Goal: Communication & Community: Answer question/provide support

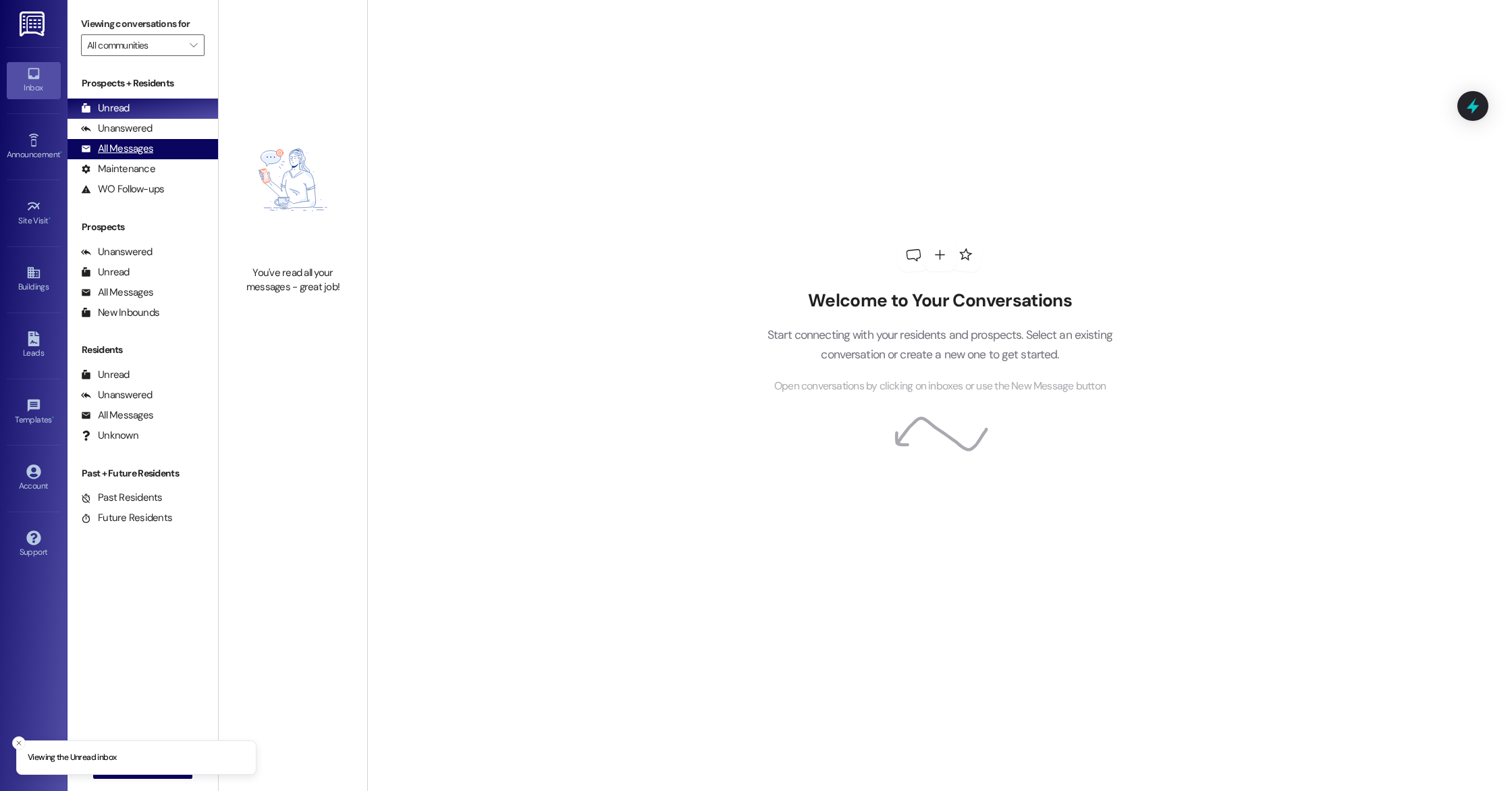
click at [142, 155] on div "All Messages" at bounding box center [117, 149] width 73 height 14
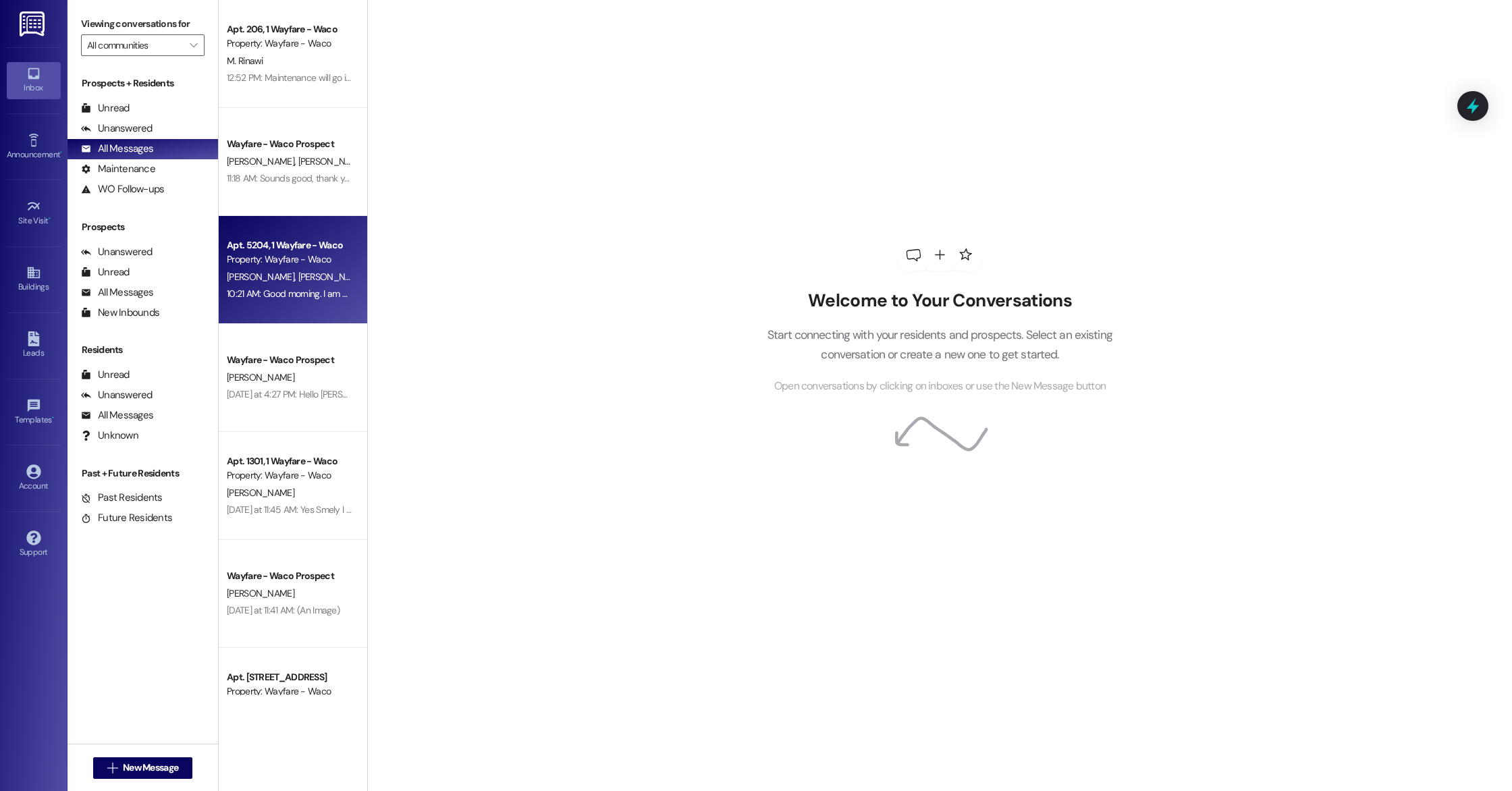
click at [298, 277] on span "[PERSON_NAME]" at bounding box center [332, 276] width 68 height 12
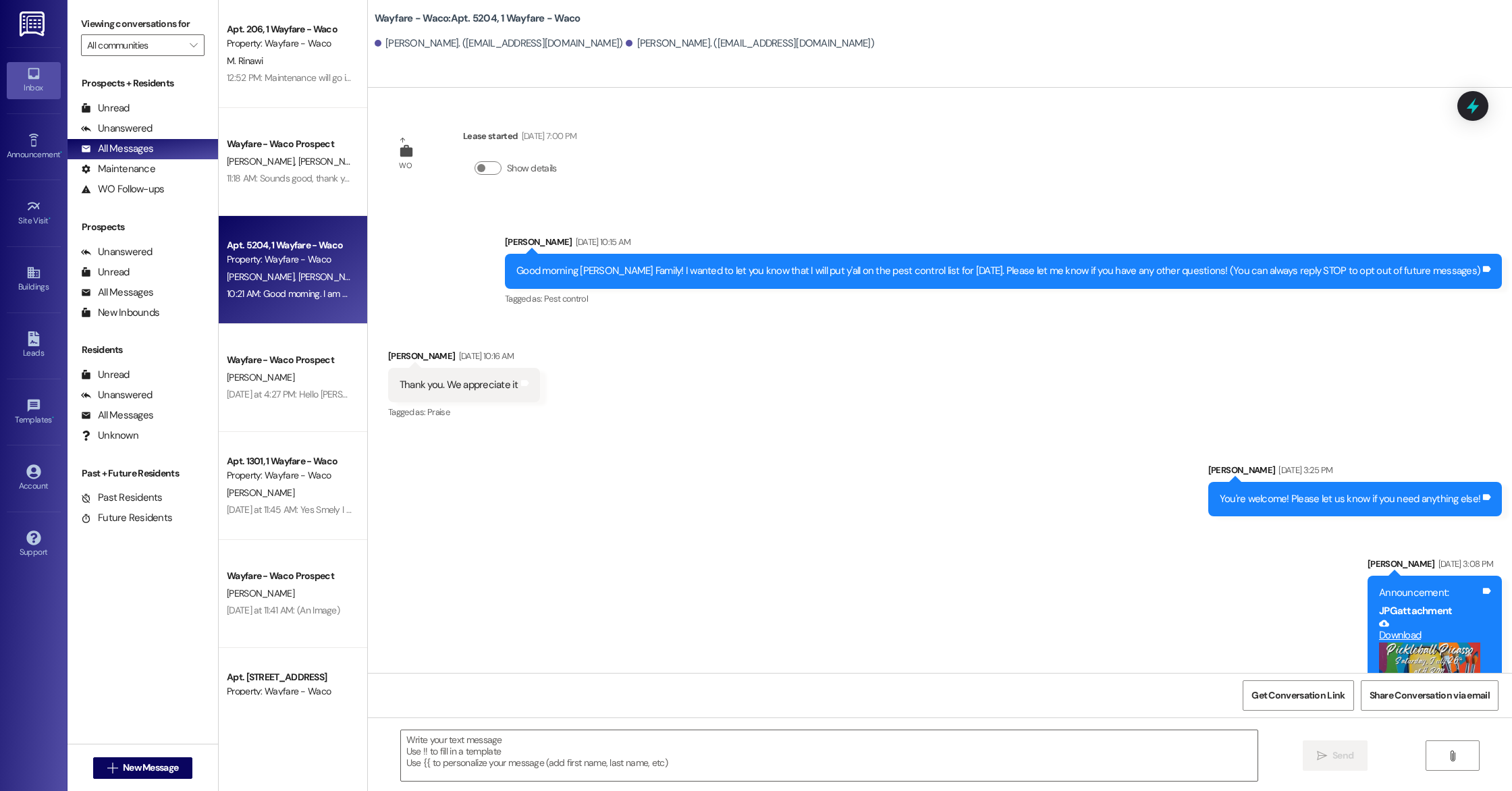
scroll to position [1294, 0]
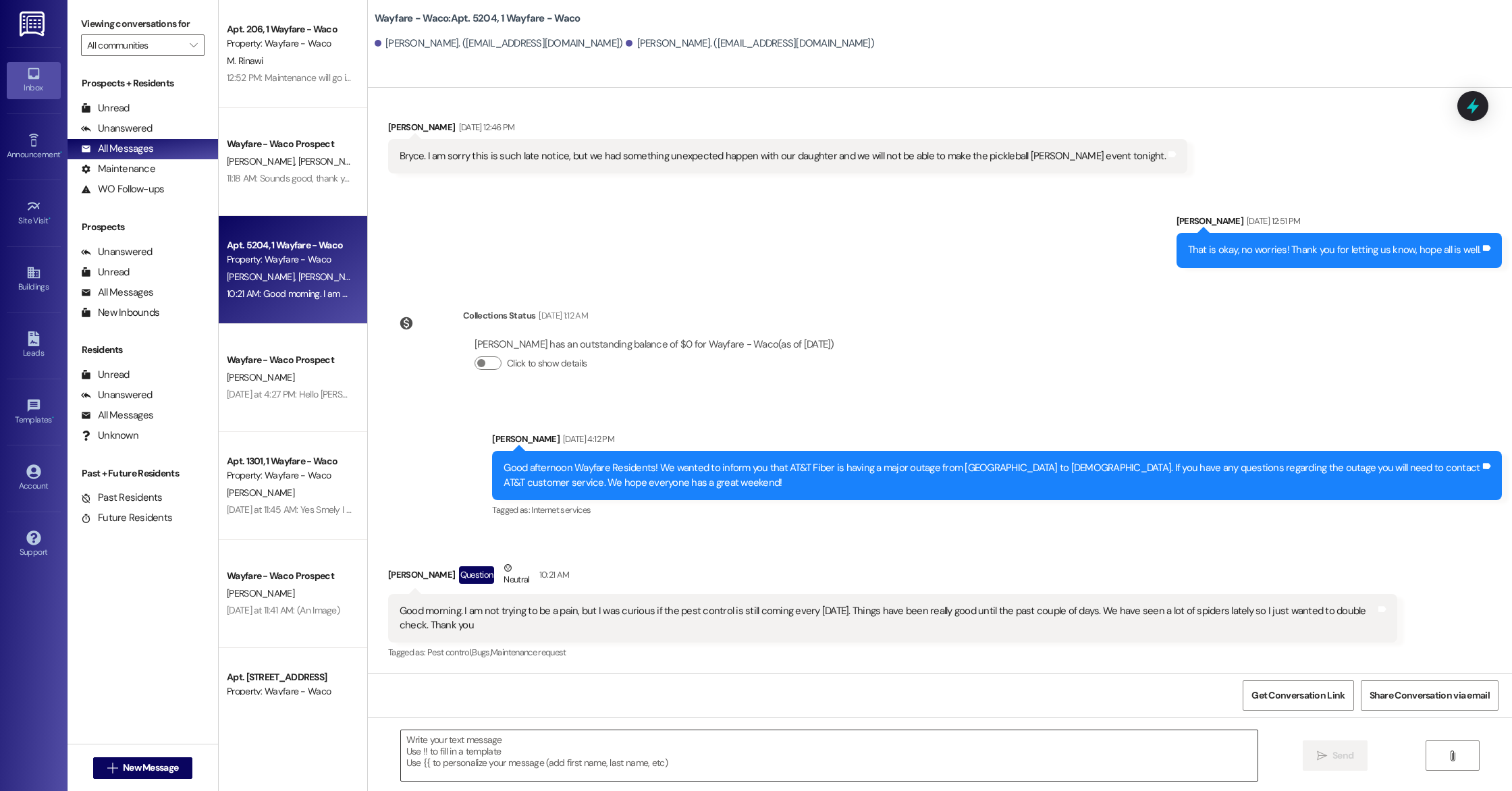
click at [650, 740] on textarea at bounding box center [830, 755] width 856 height 51
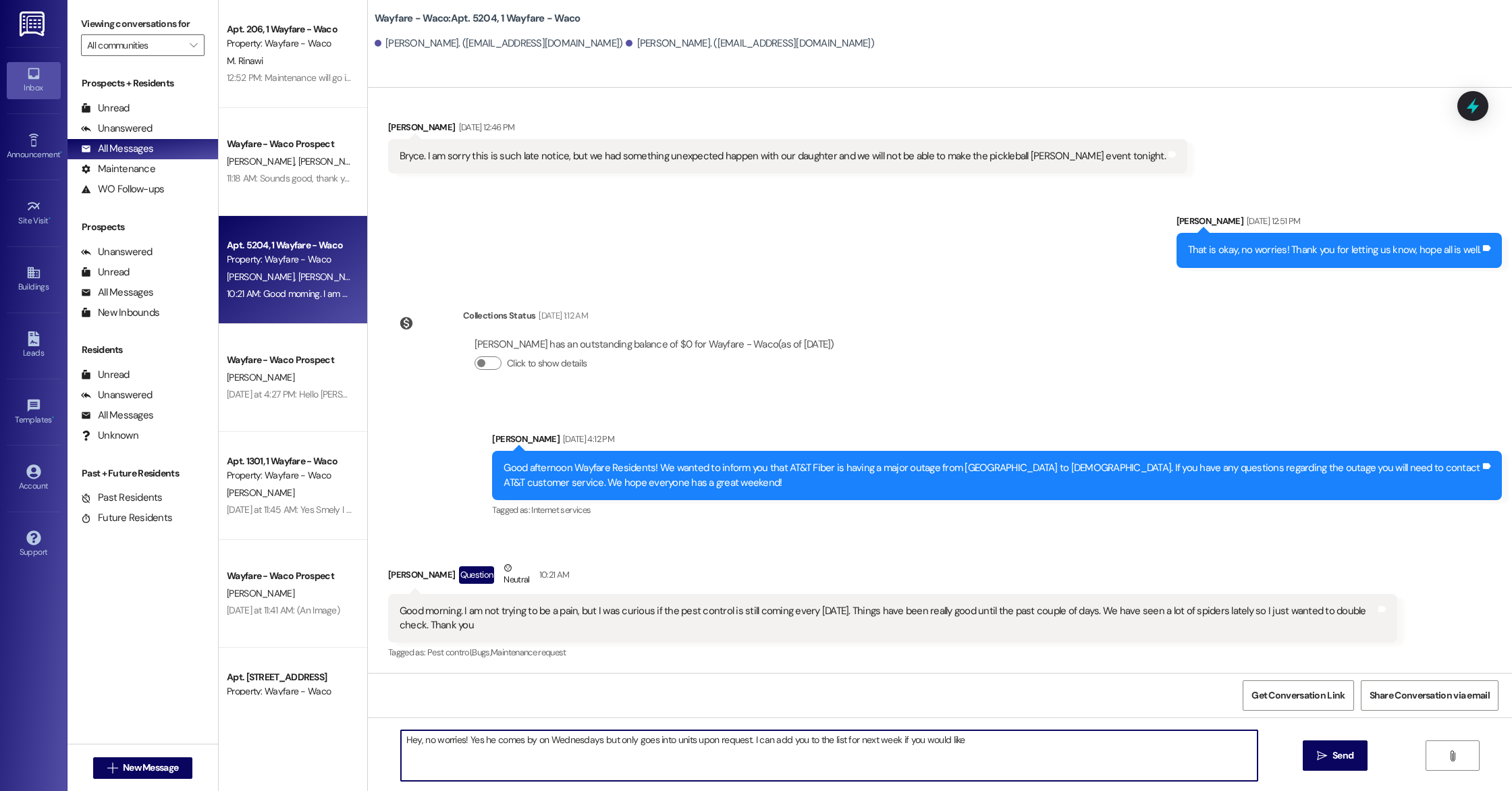
type textarea "Hey, no worries! Yes he comes by on Wednesdays but only goes into units upon re…"
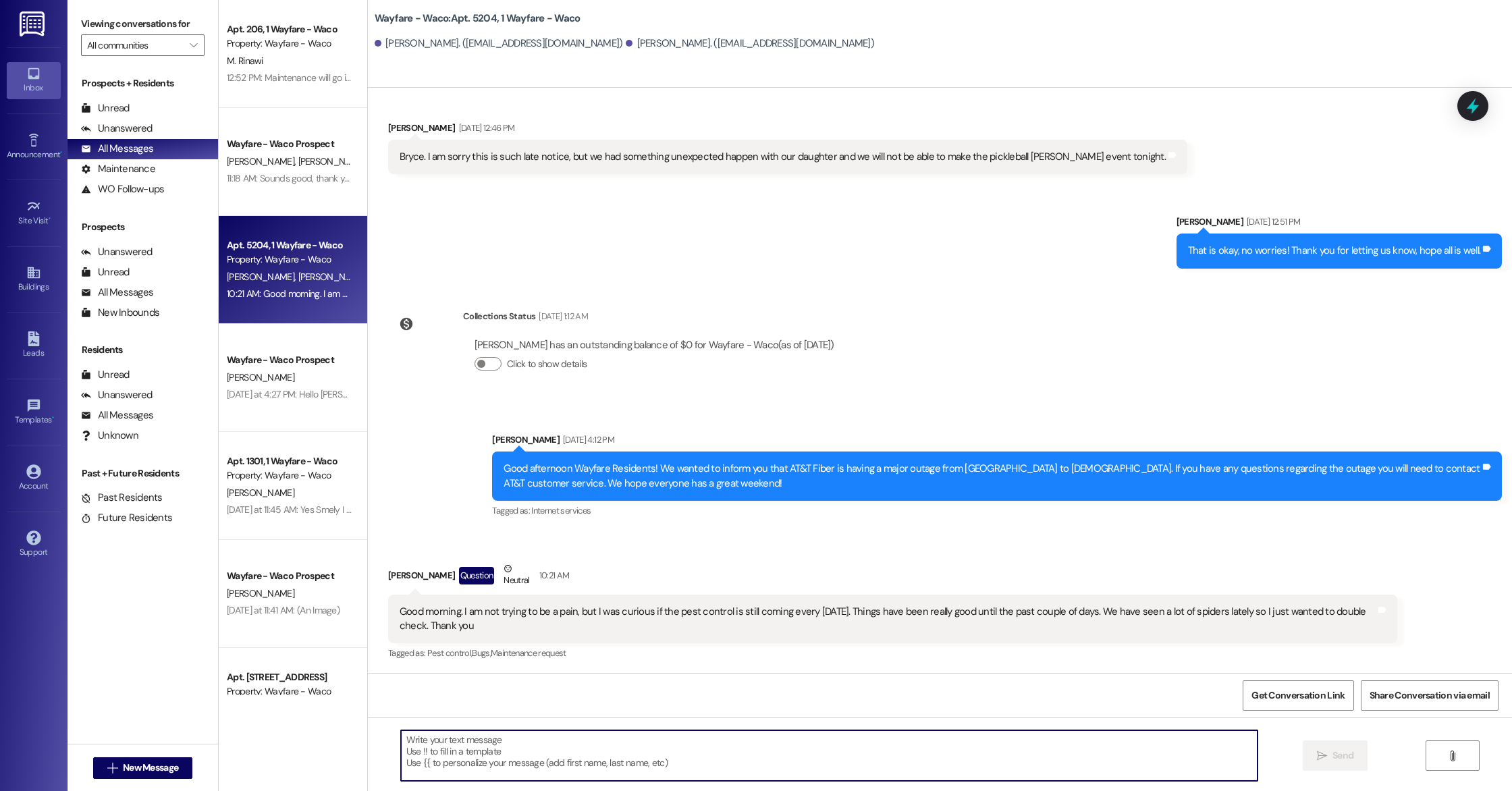
scroll to position [1388, 0]
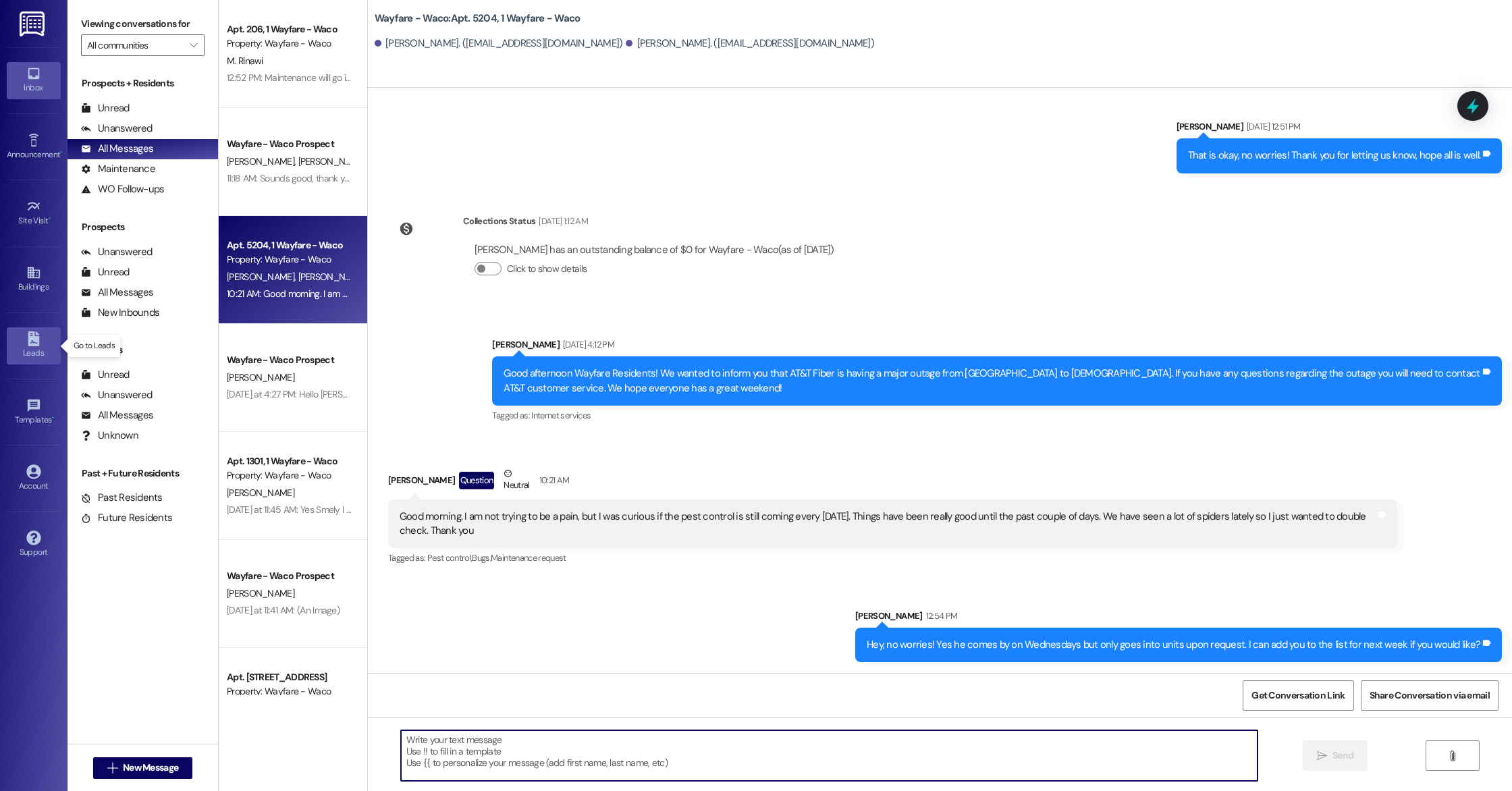
click at [41, 338] on link "Leads" at bounding box center [34, 346] width 54 height 37
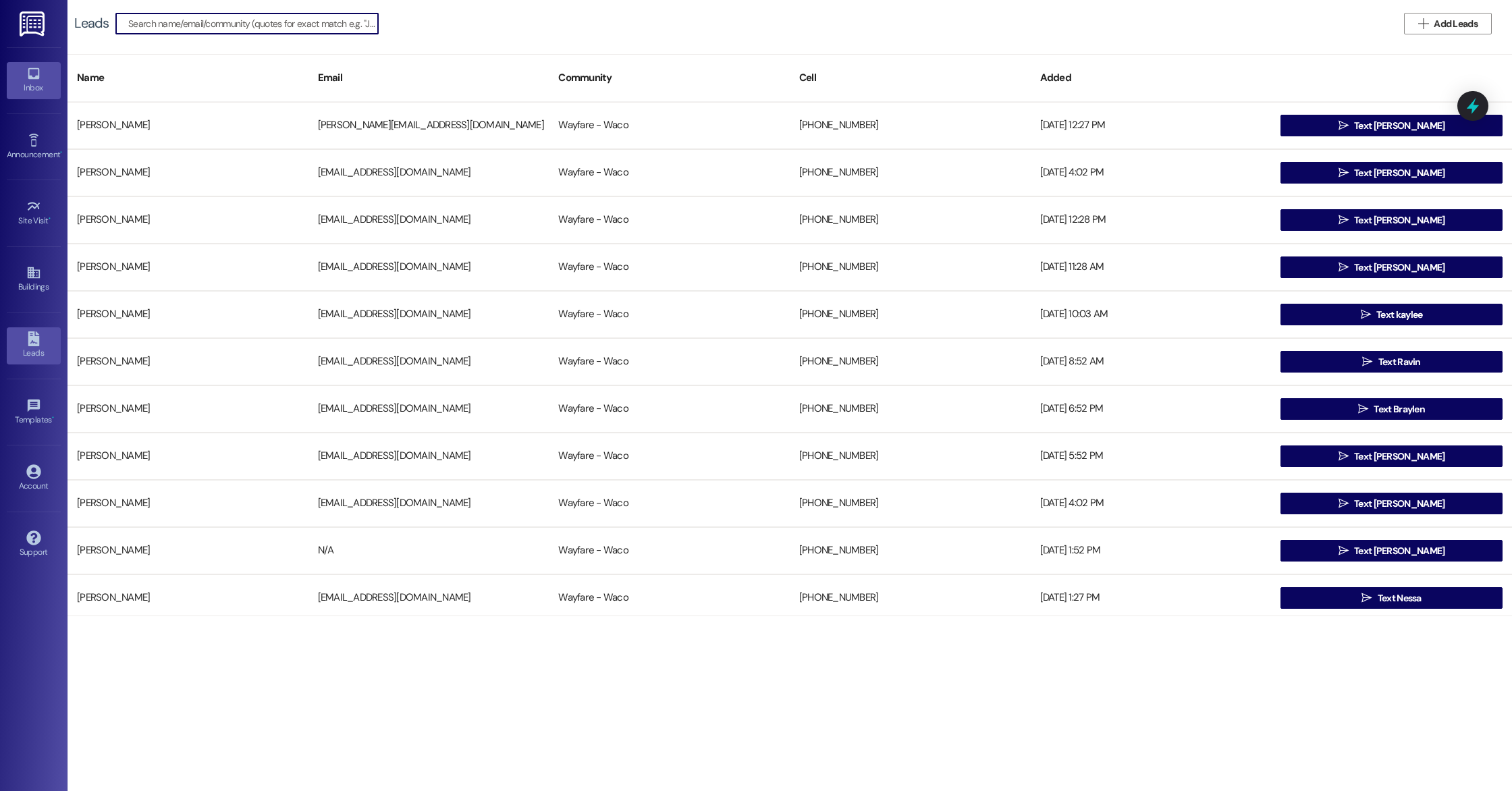
click at [22, 91] on div "Inbox" at bounding box center [34, 88] width 68 height 14
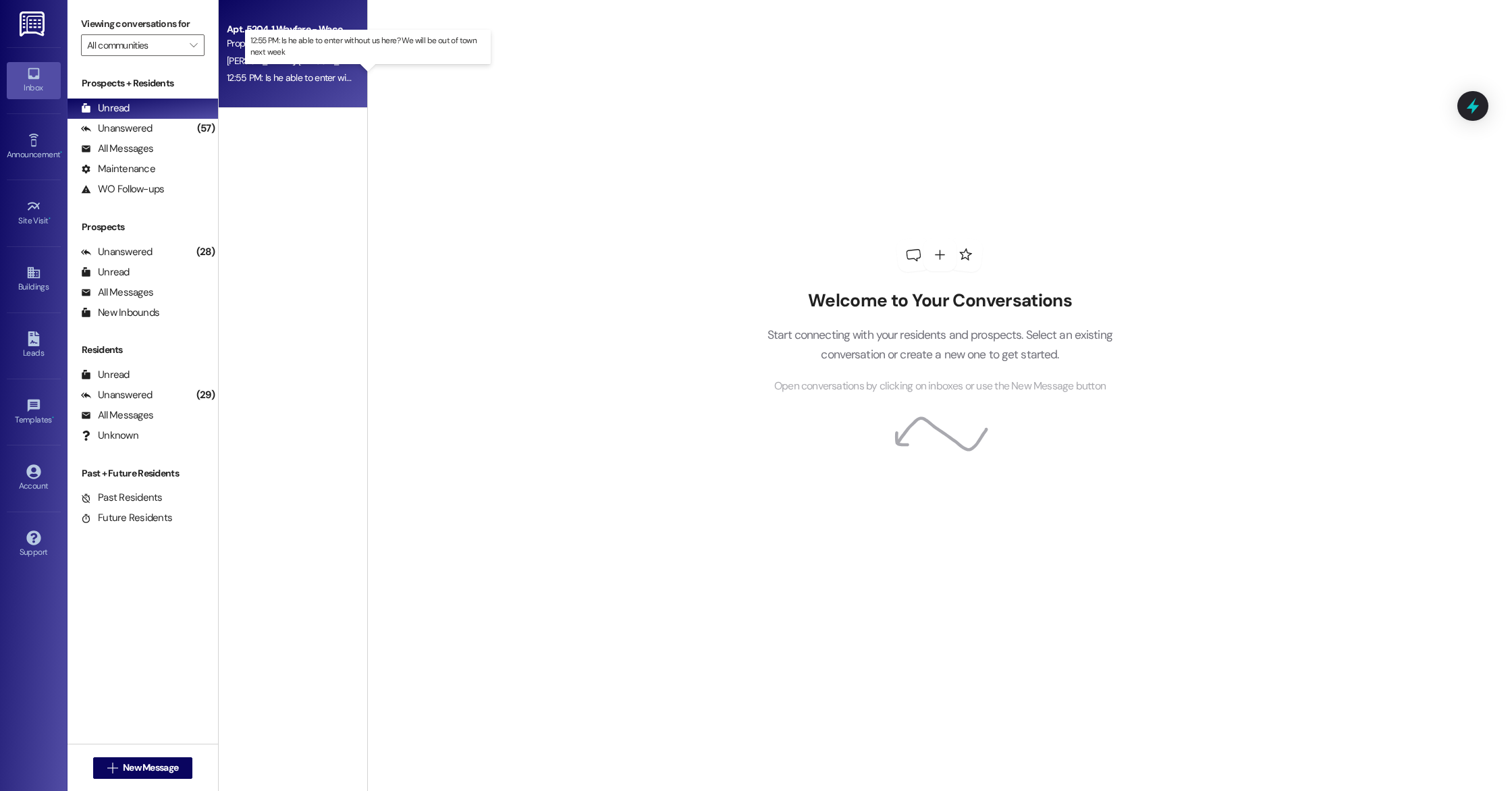
click at [298, 79] on div "12:55 PM: Is he able to enter without us here? We will be out of town next week…" at bounding box center [379, 78] width 307 height 12
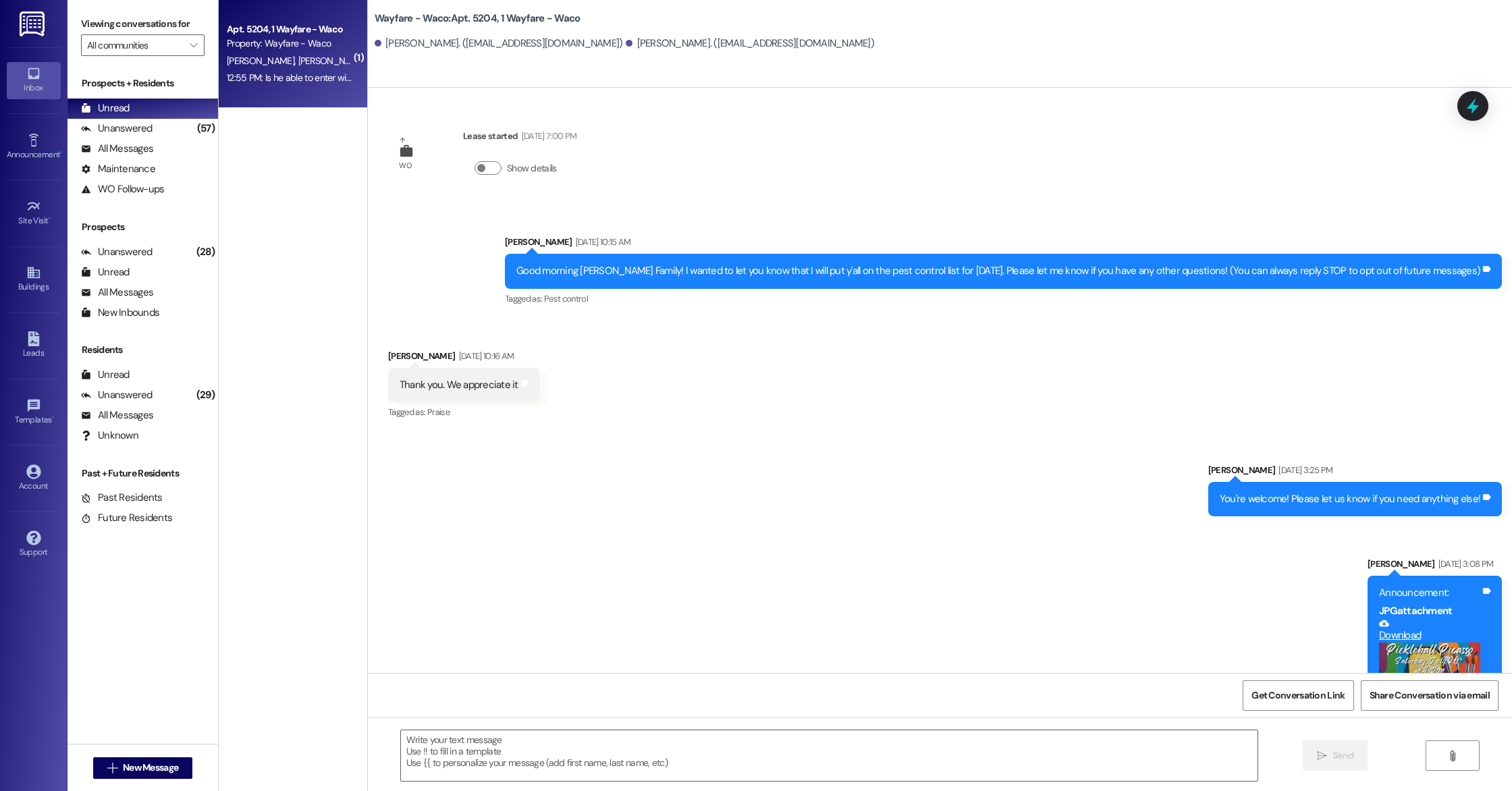
scroll to position [1504, 0]
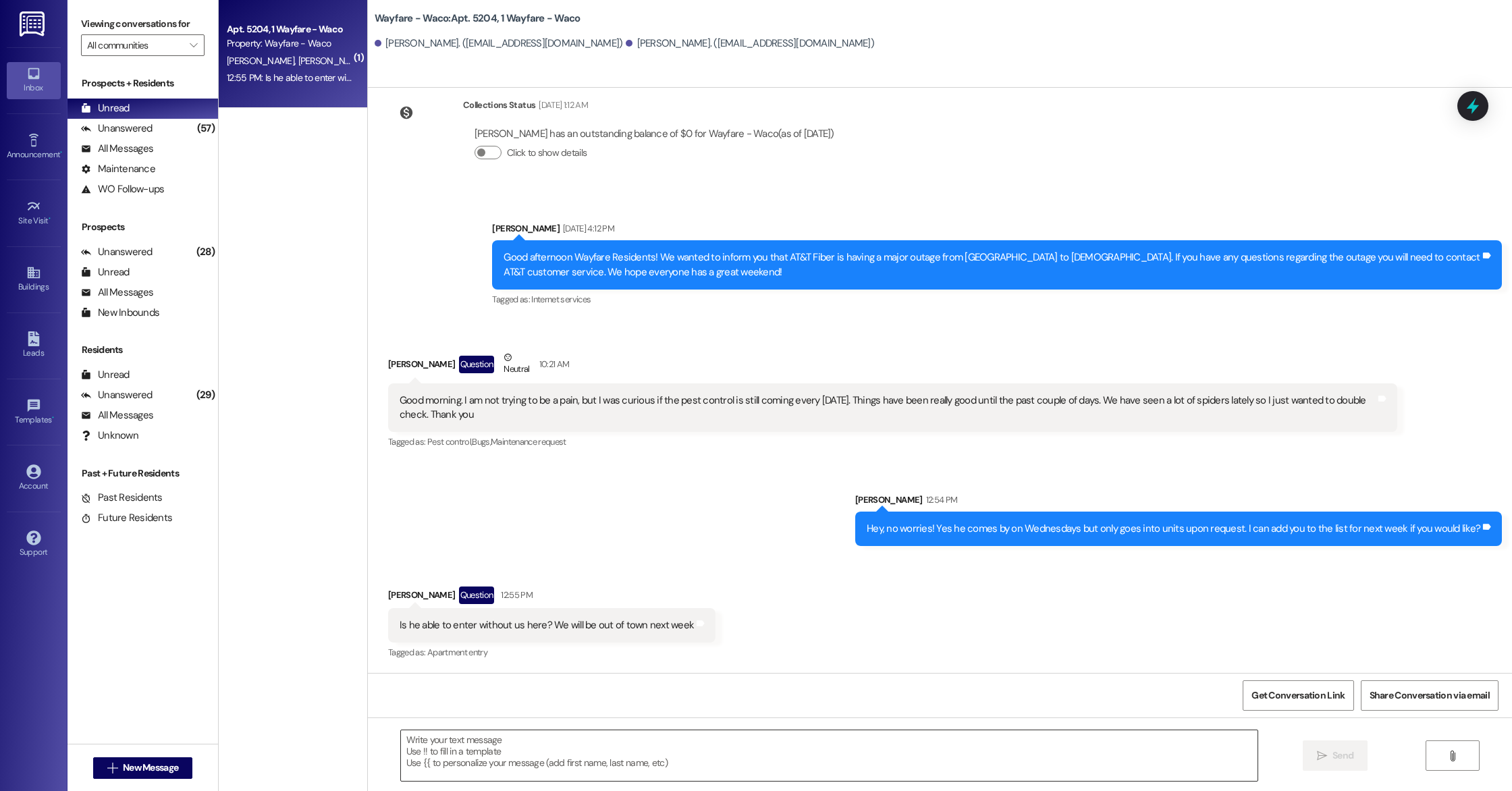
click at [675, 761] on textarea at bounding box center [830, 755] width 856 height 51
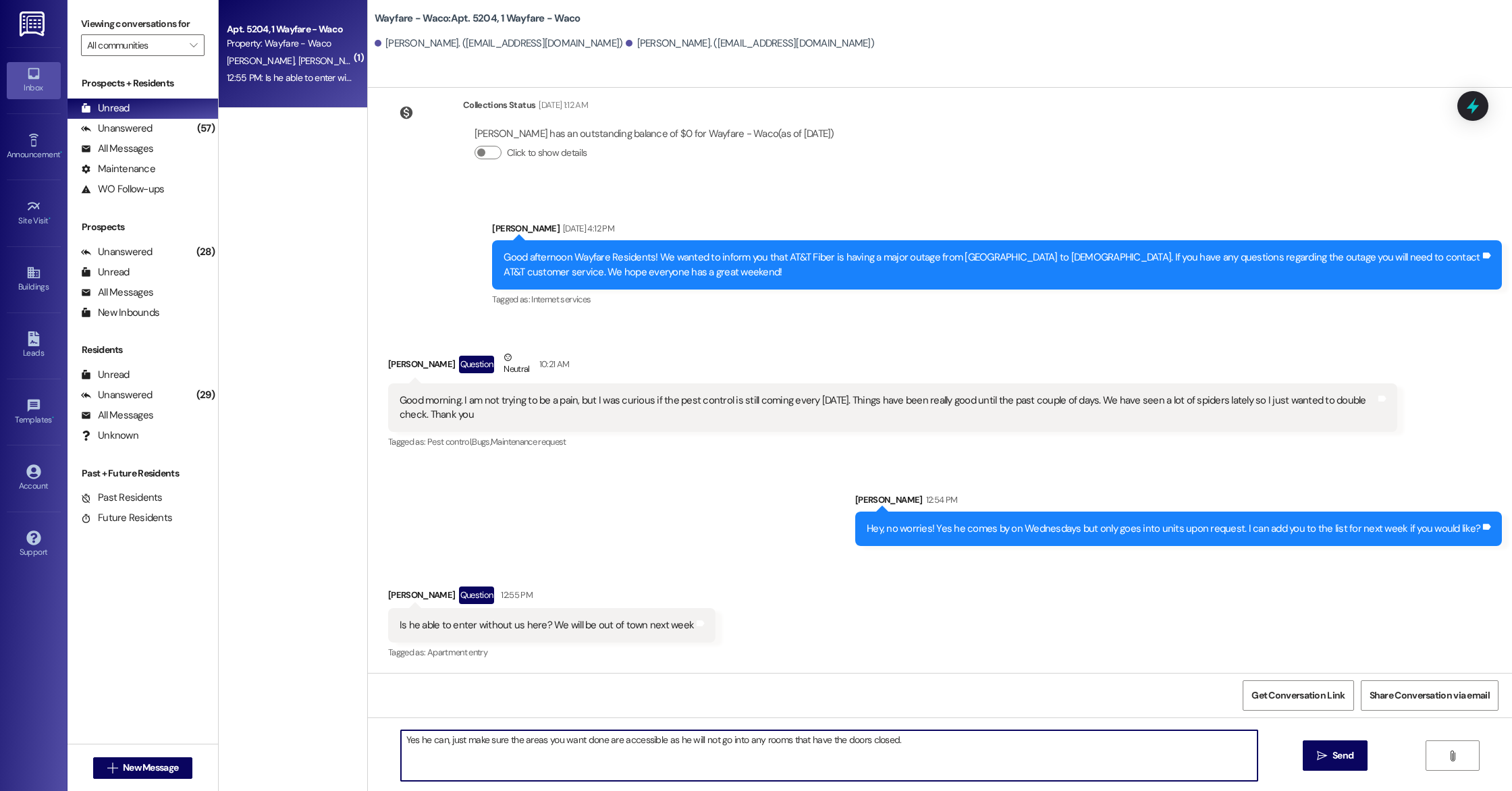
click at [439, 736] on textarea "Yes he can, just make sure the areas you want done are accessible as he will no…" at bounding box center [830, 755] width 856 height 51
click at [669, 742] on textarea "Yes he can! Please make sure the areas you want done are accessible as he will …" at bounding box center [830, 755] width 856 height 51
click at [951, 744] on textarea "Yes he can! Please make sure the areas you want done are accessible for him as …" at bounding box center [830, 755] width 856 height 51
type textarea "Yes he can! Please make sure the areas you want done are accessible for him as …"
click at [1322, 753] on icon "" at bounding box center [1321, 755] width 10 height 11
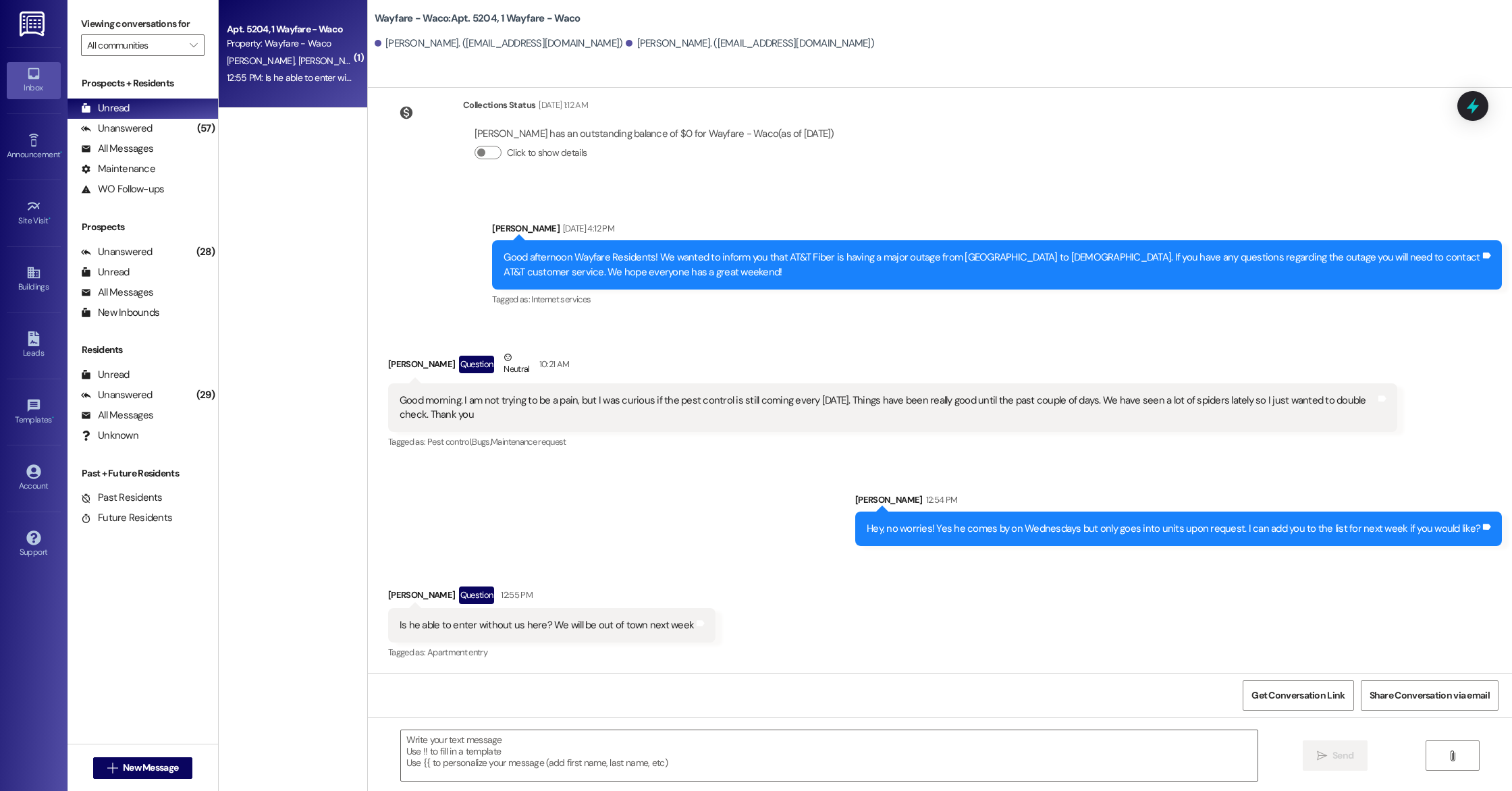
scroll to position [1599, 0]
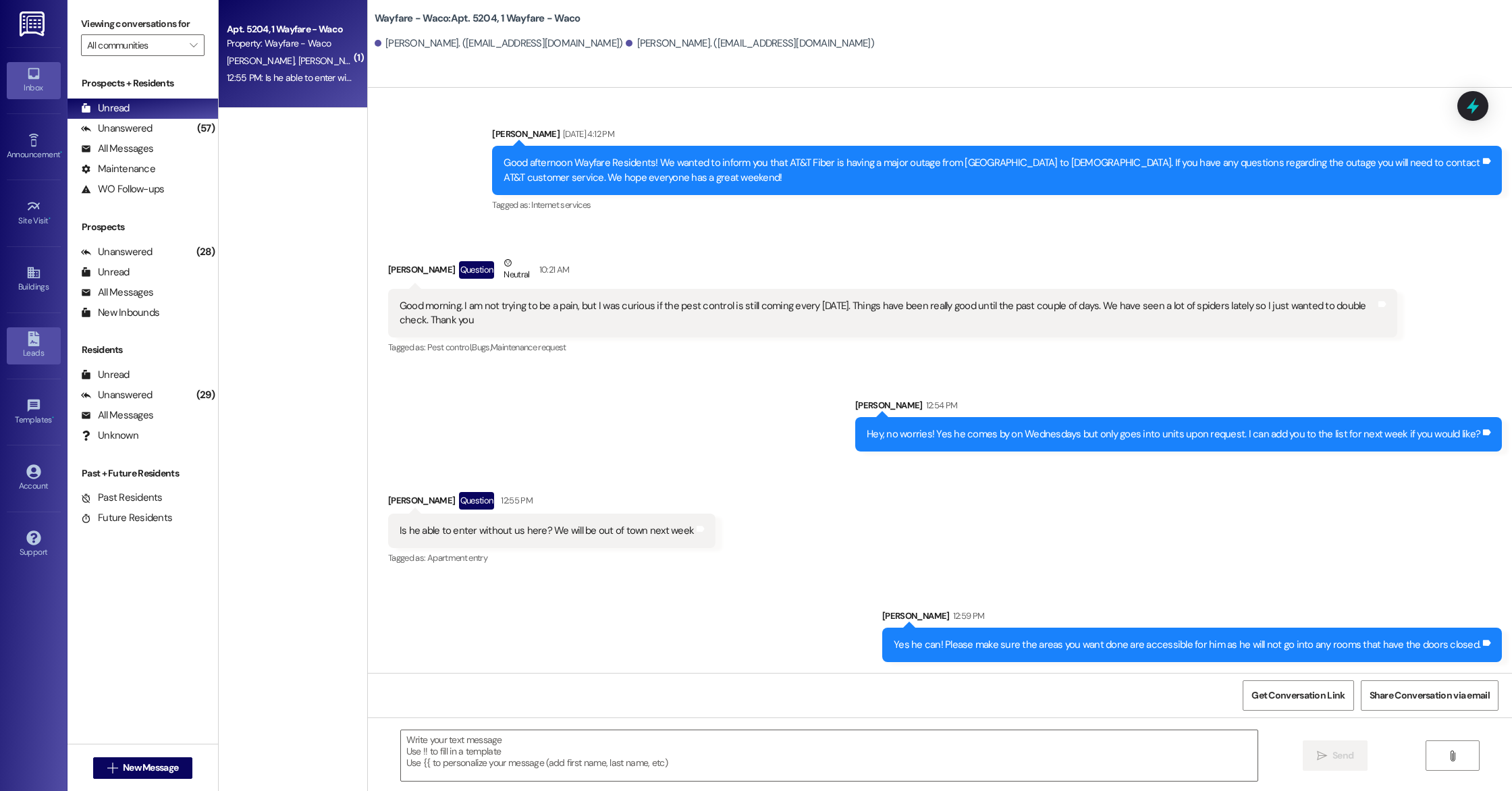
click at [31, 358] on div "Leads" at bounding box center [34, 354] width 68 height 14
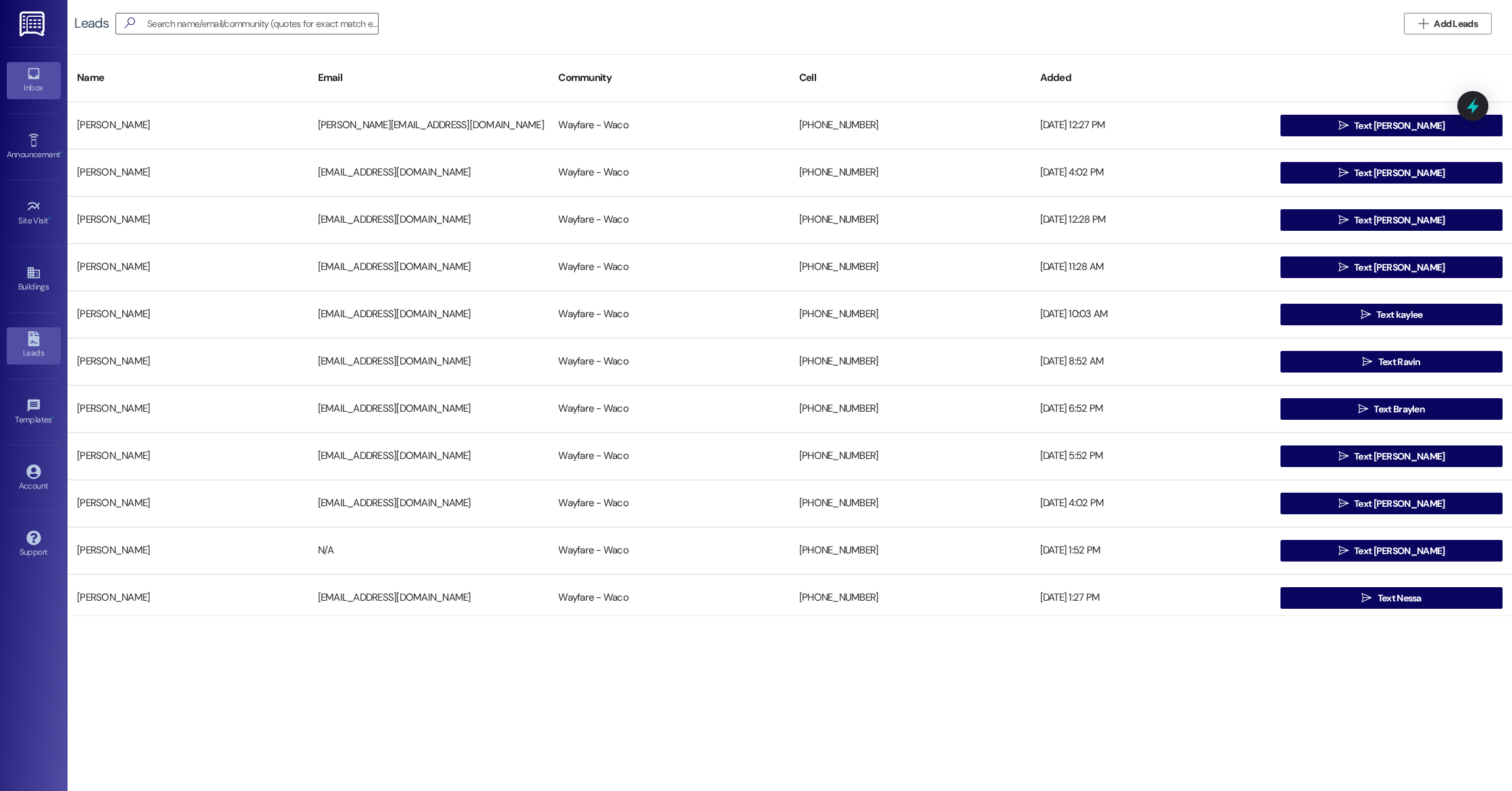
click at [39, 69] on icon at bounding box center [33, 74] width 15 height 15
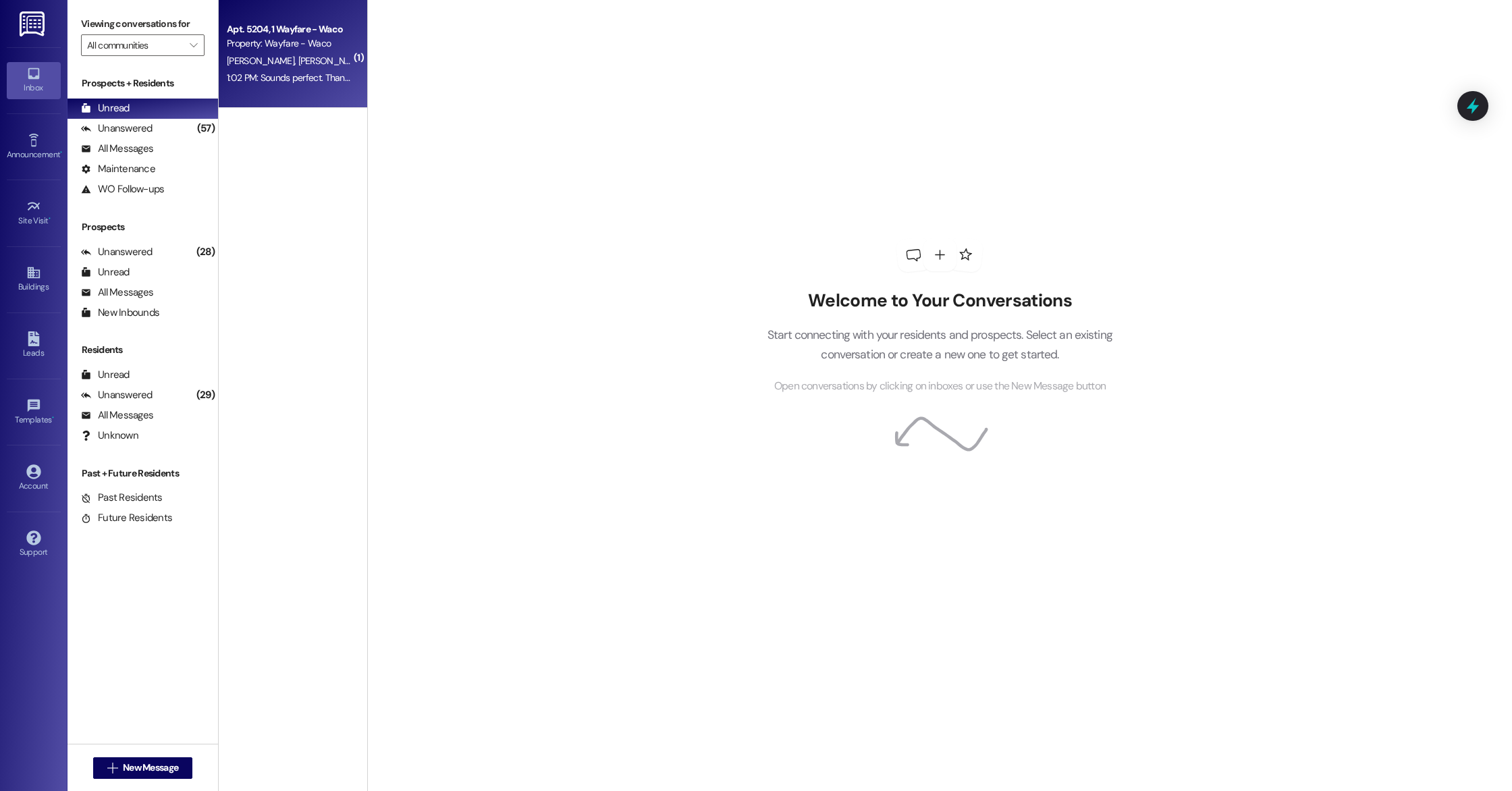
click at [284, 83] on div "1:02 PM: Sounds perfect. Thank you again!!! 1:02 PM: Sounds perfect. Thank you …" at bounding box center [289, 78] width 127 height 17
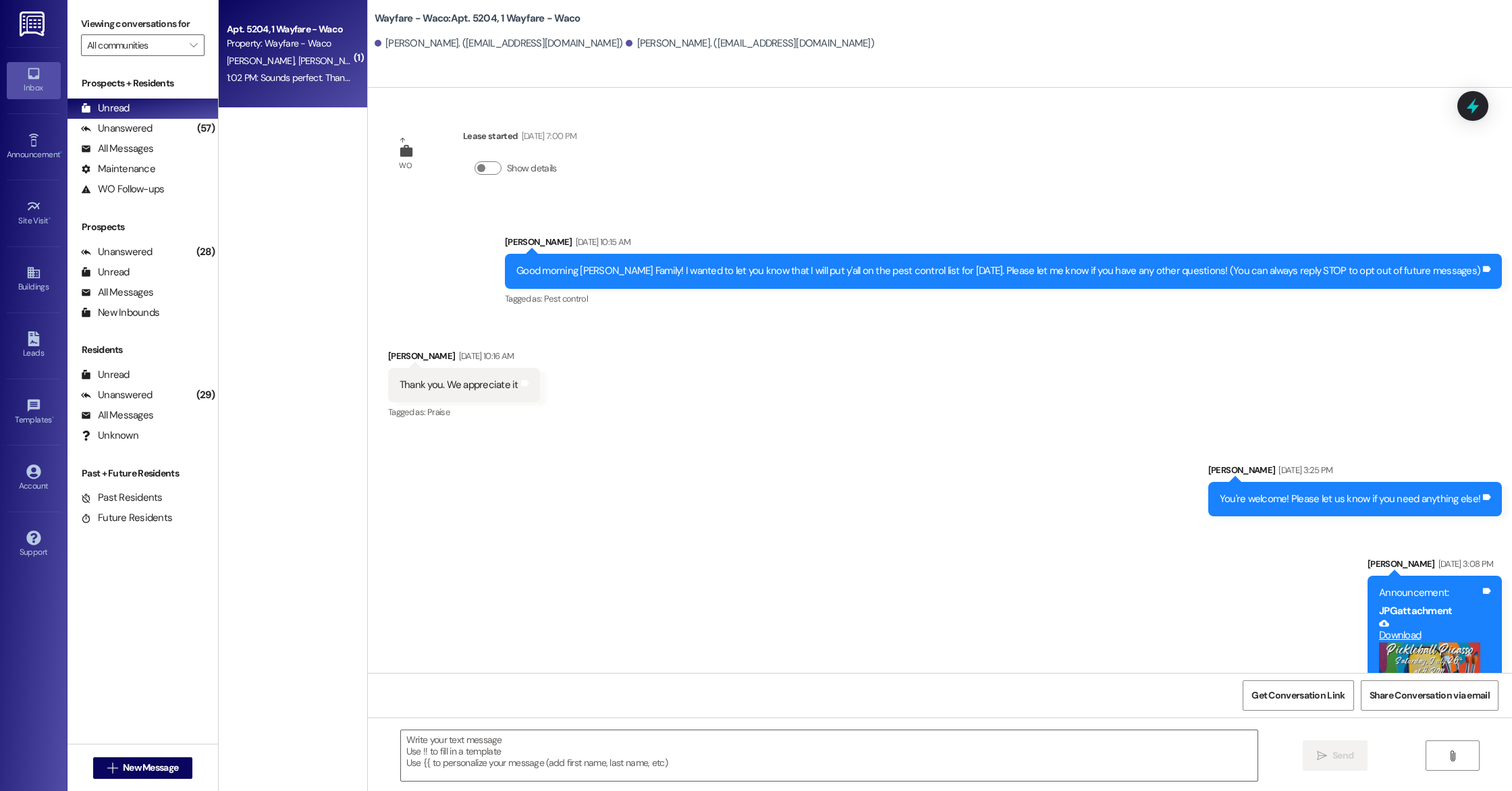
scroll to position [1712, 0]
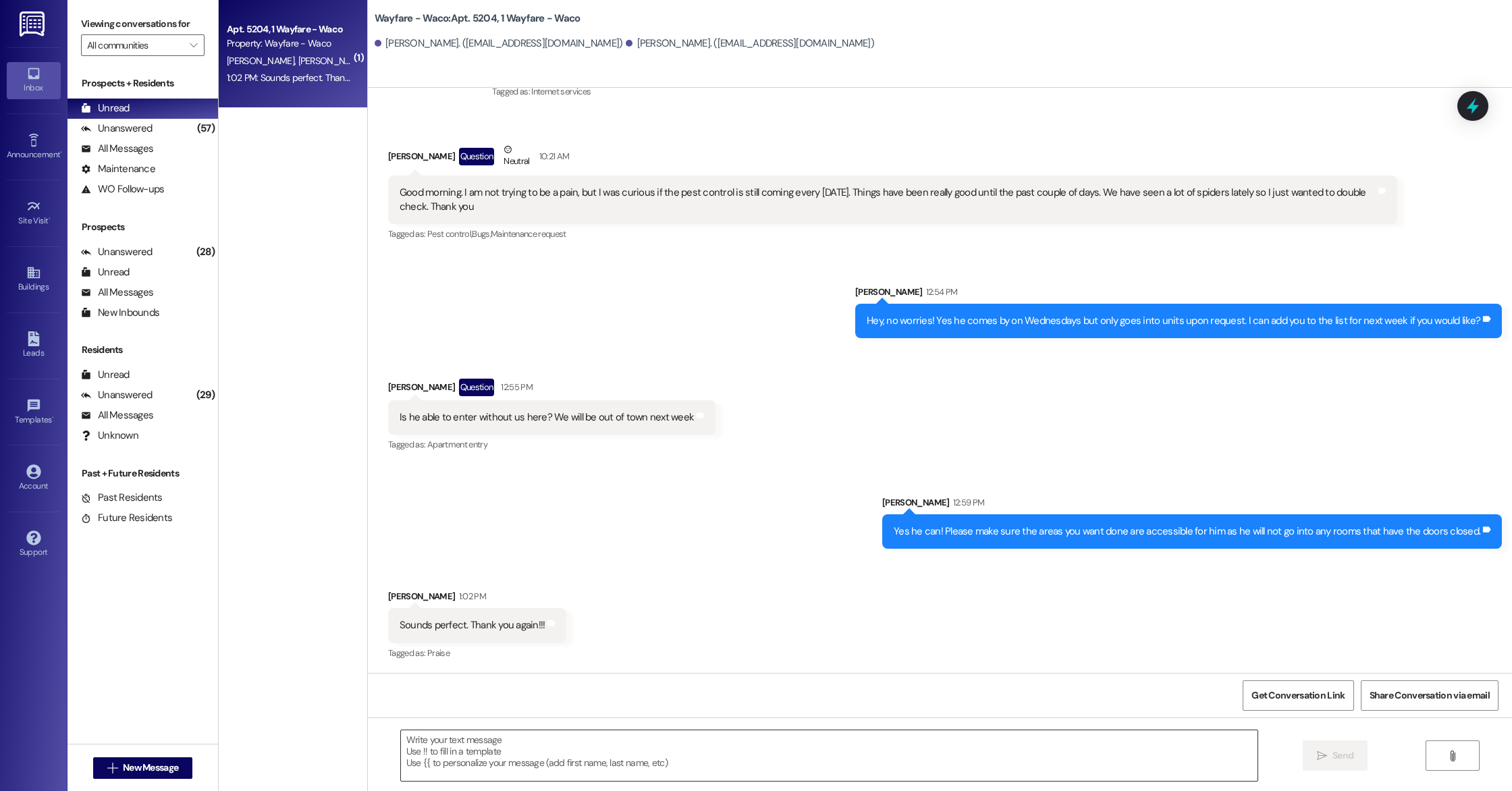
click at [725, 748] on textarea at bounding box center [830, 755] width 856 height 51
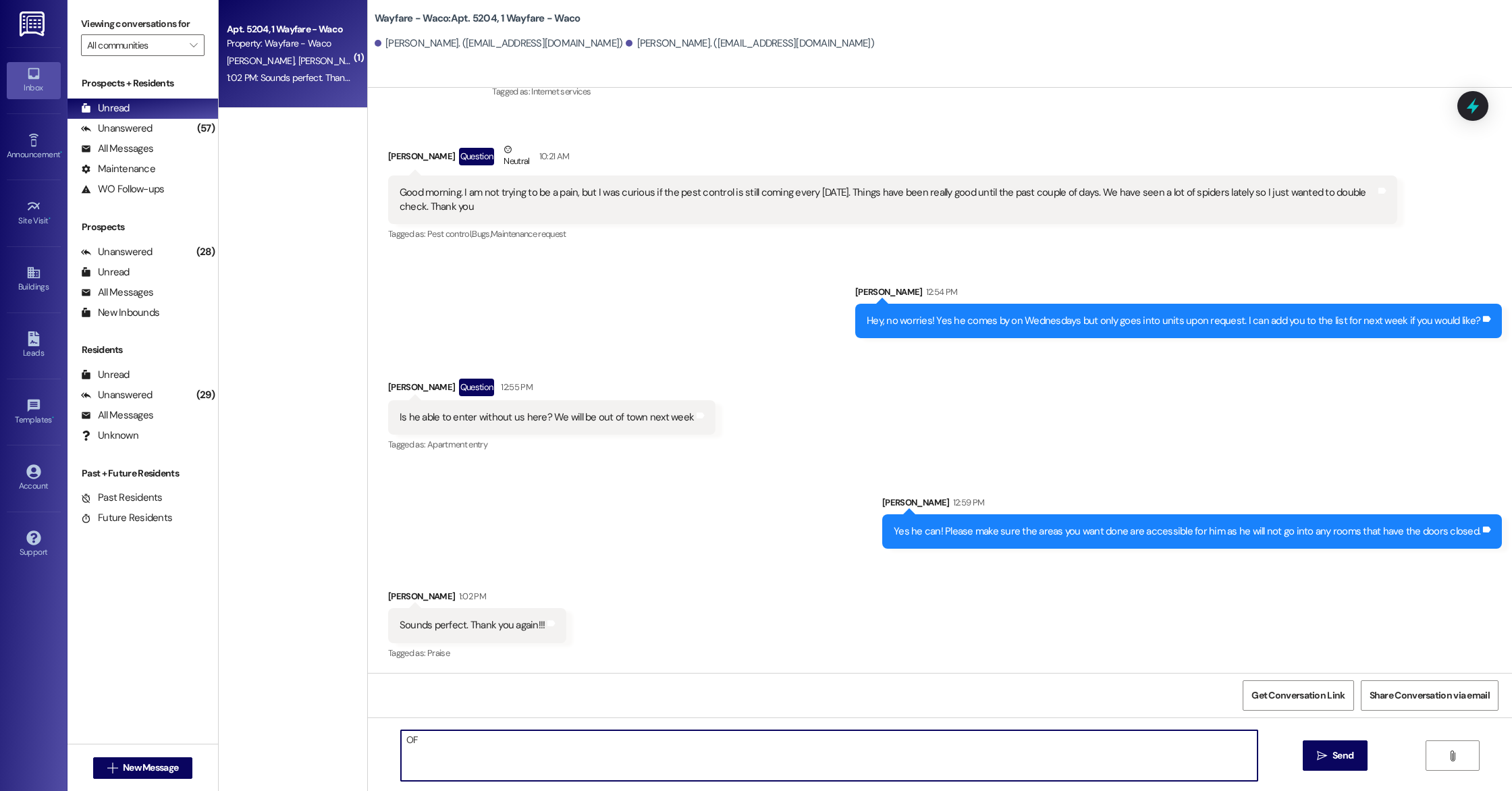
type textarea "O"
type textarea "You're welcome!"
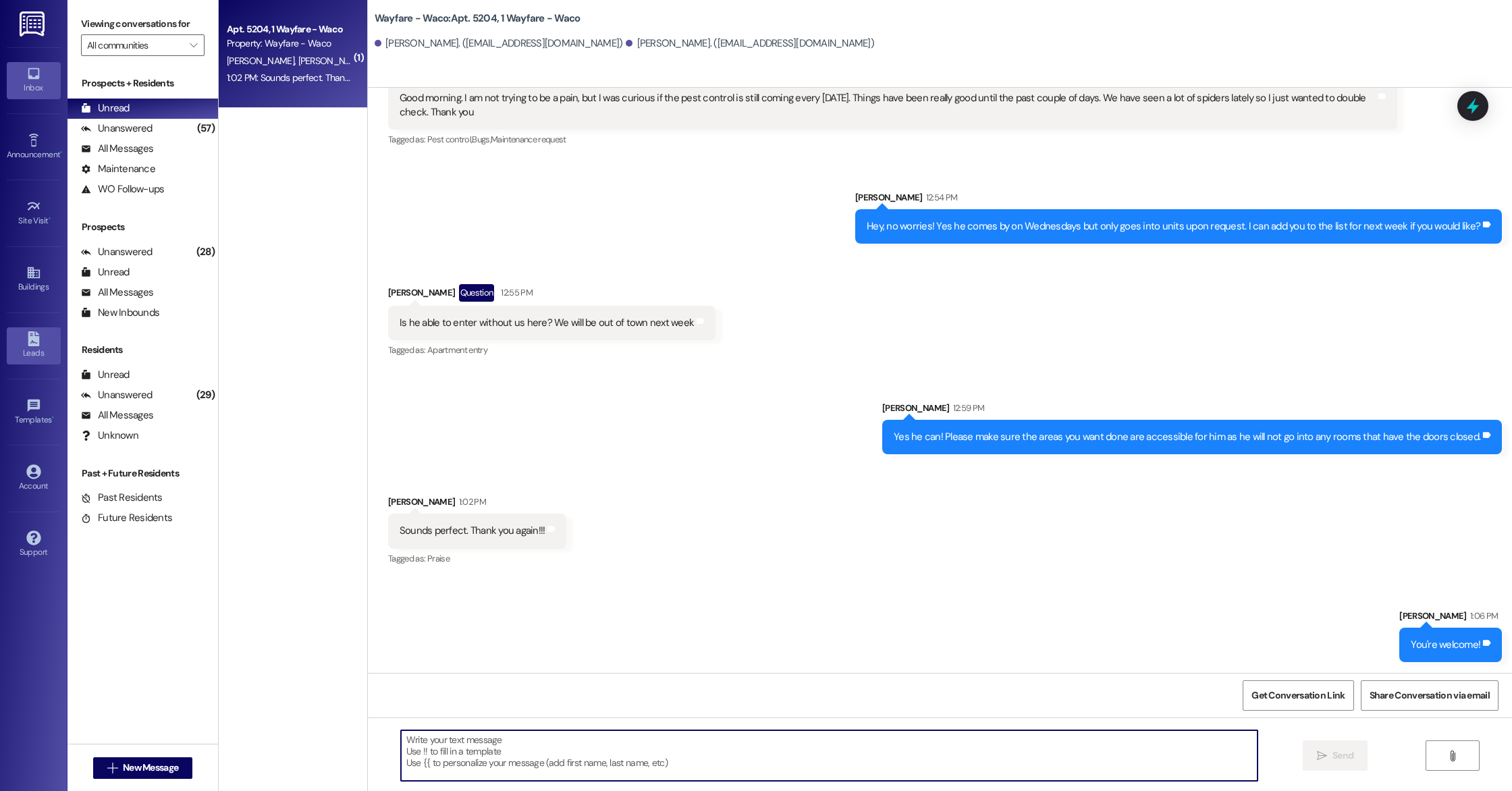
click at [39, 353] on div "Leads" at bounding box center [34, 354] width 68 height 14
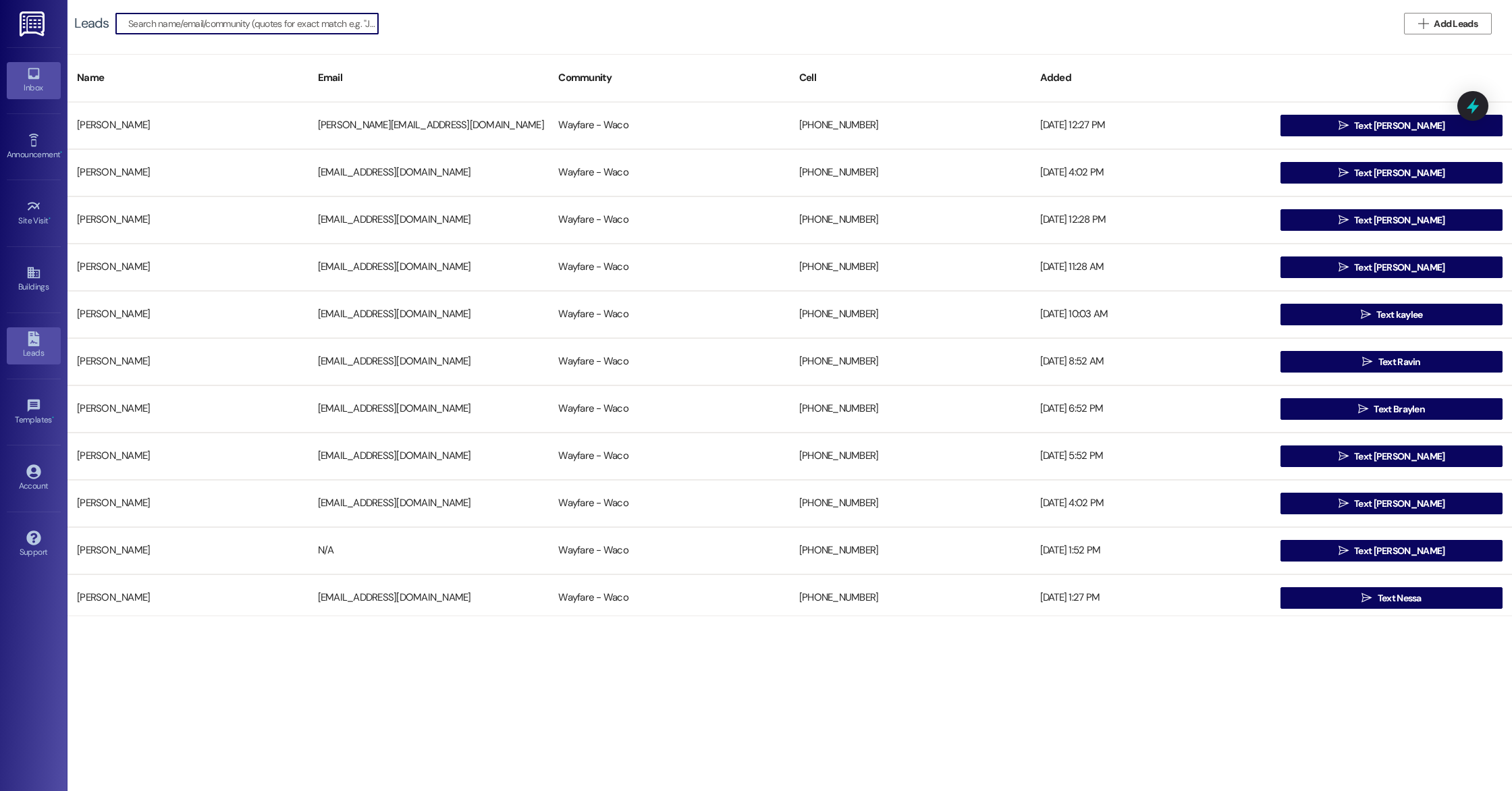
click at [31, 71] on icon at bounding box center [33, 74] width 15 height 15
